Goal: Check status: Check status

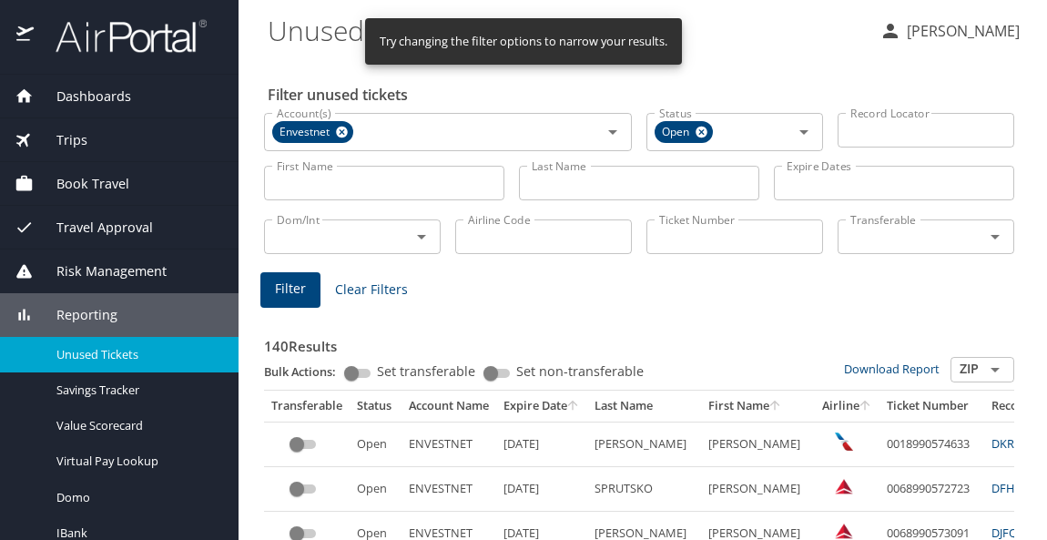
click at [598, 175] on input "Last Name" at bounding box center [639, 183] width 240 height 35
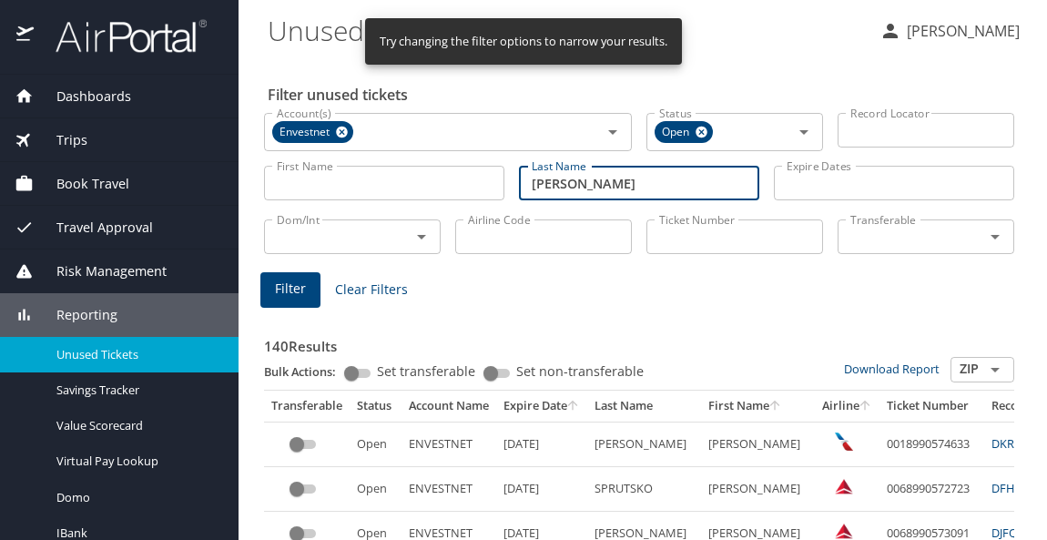
type input "[PERSON_NAME]"
click at [285, 306] on button "Filter" at bounding box center [290, 290] width 60 height 36
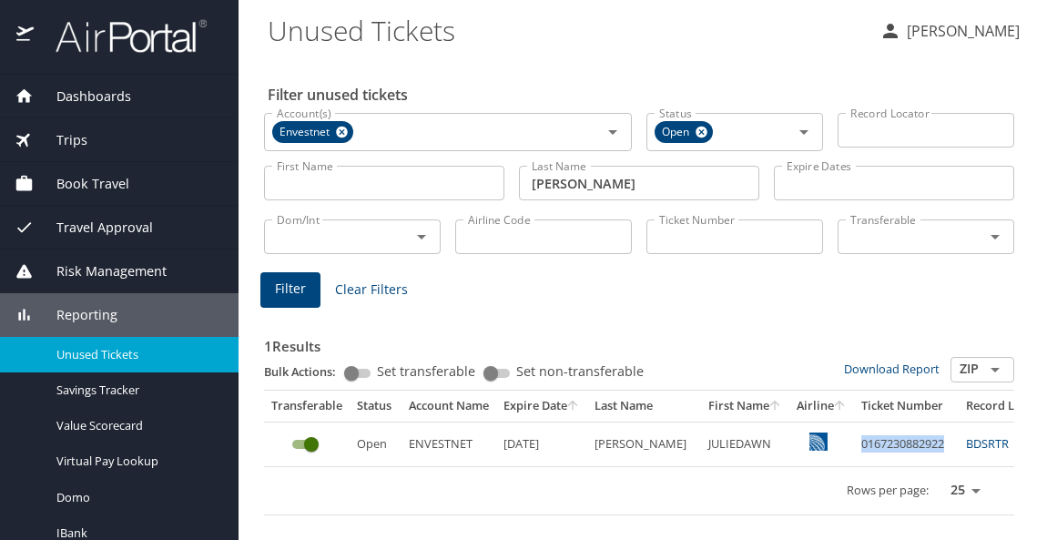
drag, startPoint x: 837, startPoint y: 437, endPoint x: 924, endPoint y: 428, distance: 87.0
click at [924, 428] on td "0167230882922" at bounding box center [906, 444] width 105 height 45
copy td "0167230882922"
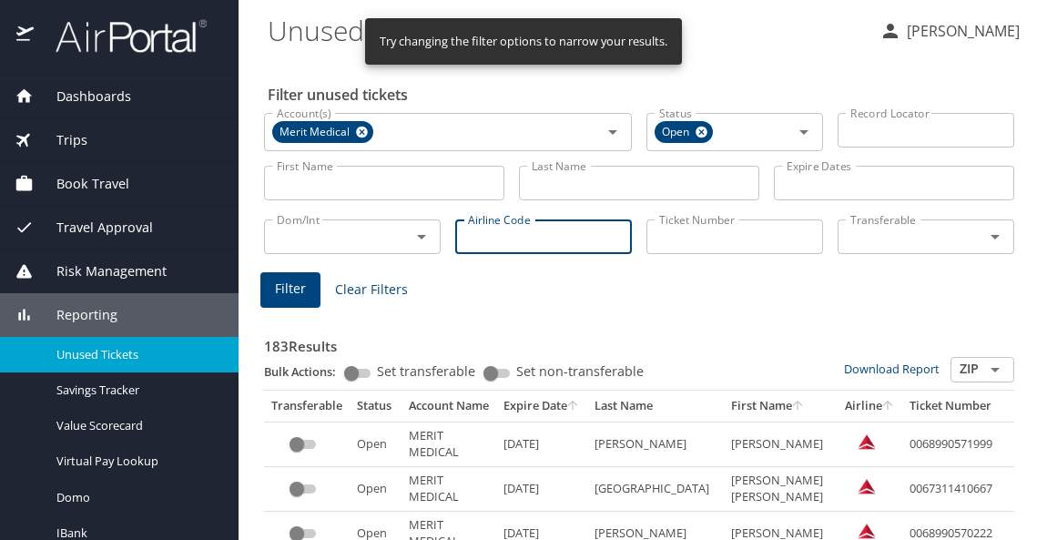
click at [495, 238] on input "Airline Code" at bounding box center [543, 236] width 177 height 35
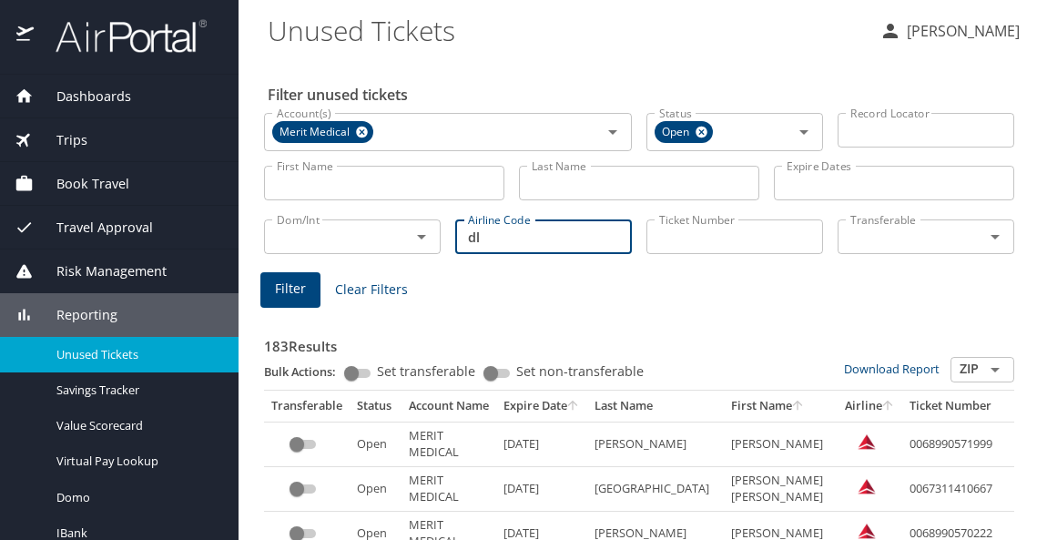
type input "d"
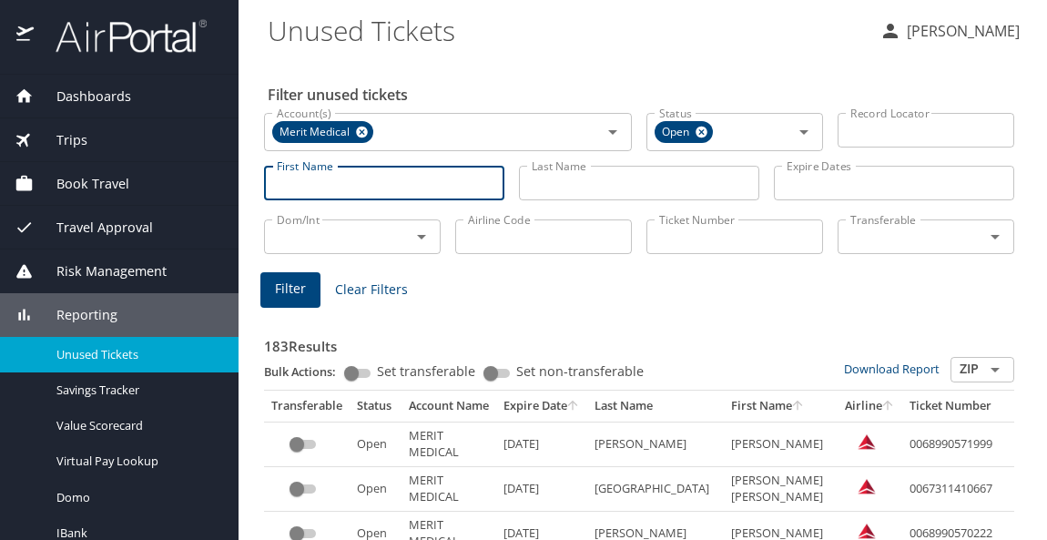
click at [344, 191] on input "First Name" at bounding box center [384, 183] width 240 height 35
type input "[PERSON_NAME]"
click at [299, 290] on span "Filter" at bounding box center [290, 289] width 31 height 23
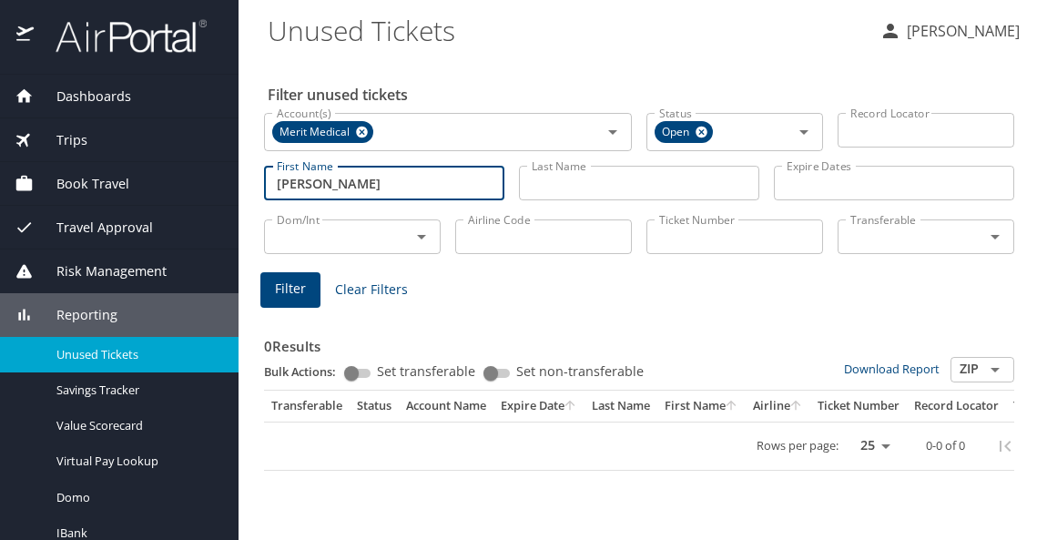
drag, startPoint x: 301, startPoint y: 181, endPoint x: 248, endPoint y: 192, distance: 53.9
click at [248, 192] on main "Unused Tickets [PERSON_NAME] Filter unused tickets Account(s) Merit Medical Acc…" at bounding box center [643, 270] width 809 height 540
click at [480, 237] on input "Airline Code" at bounding box center [543, 236] width 177 height 35
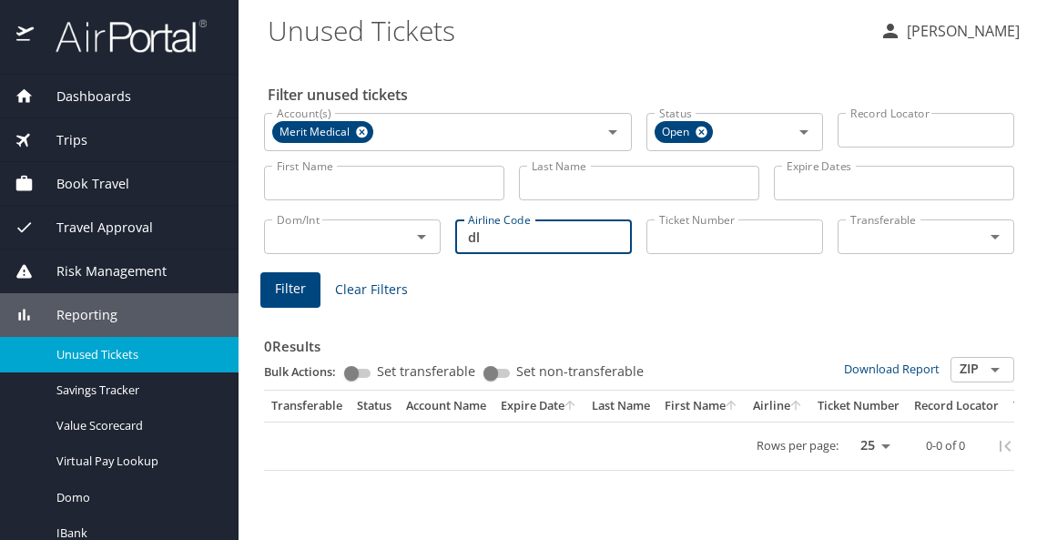
type input "dl"
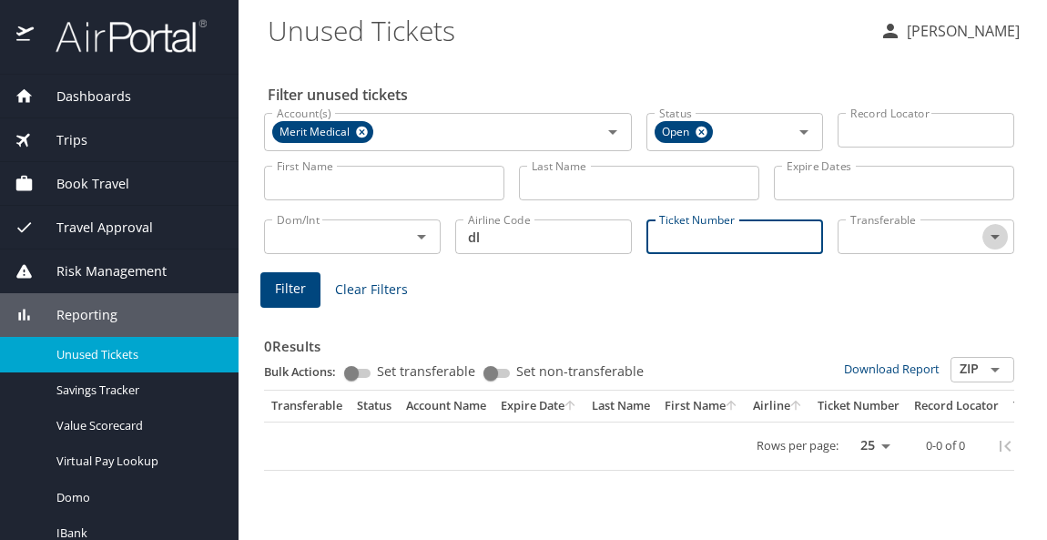
click at [1003, 233] on icon "Open" at bounding box center [996, 237] width 22 height 22
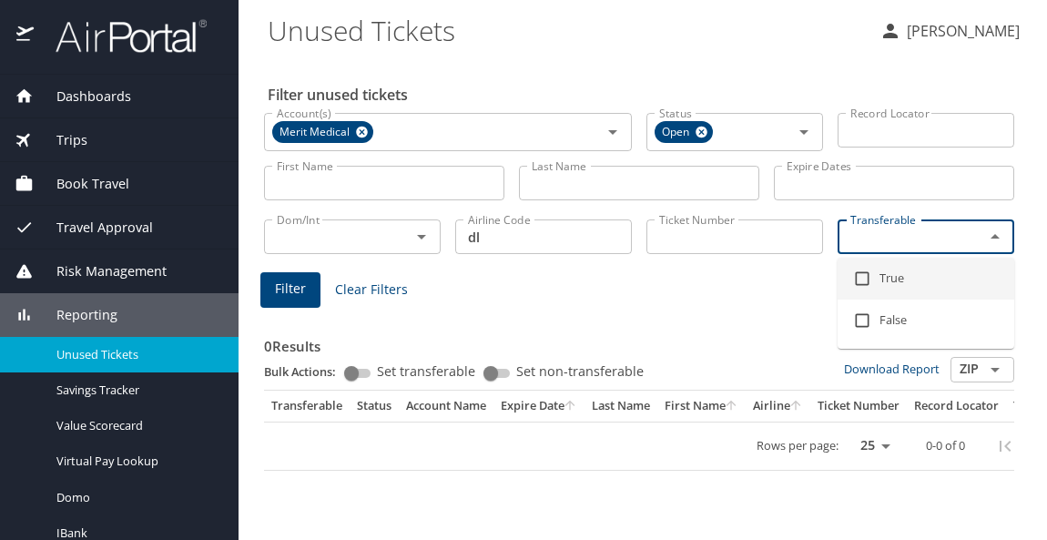
click at [903, 268] on li "True" at bounding box center [926, 279] width 177 height 42
checkbox input "true"
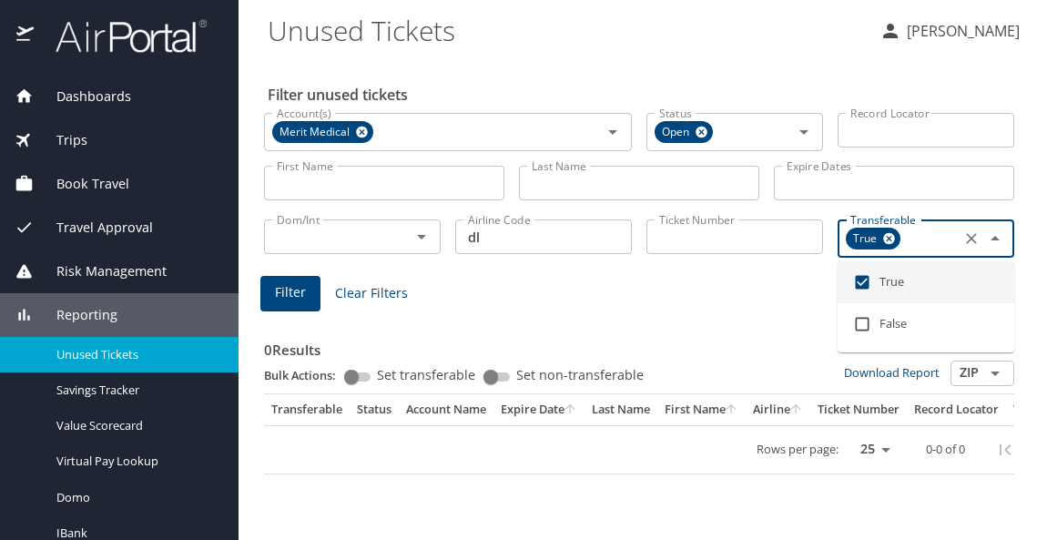
click at [278, 293] on span "Filter" at bounding box center [290, 292] width 31 height 23
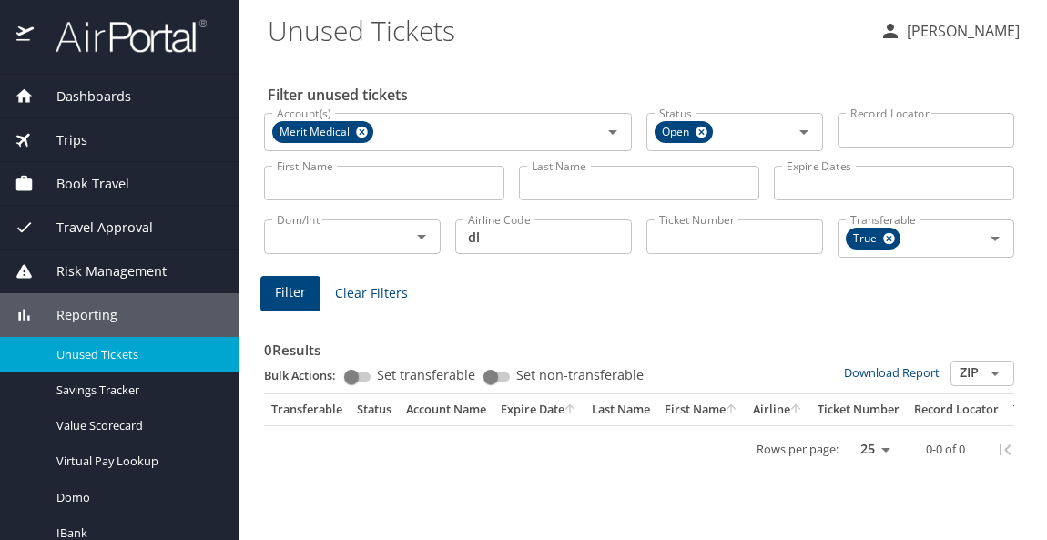
click at [293, 281] on span "Filter" at bounding box center [290, 292] width 31 height 23
click at [252, 208] on main "Unused Tickets [PERSON_NAME] Filter unused tickets Account(s) Merit Medical Acc…" at bounding box center [643, 270] width 809 height 540
